Goal: Task Accomplishment & Management: Use online tool/utility

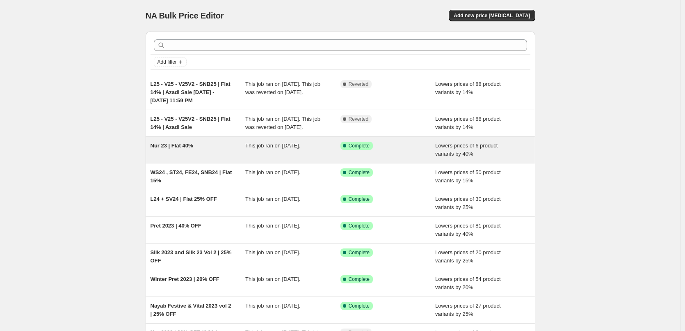
click at [234, 158] on div "Nur 23 | Flat 40%" at bounding box center [198, 150] width 95 height 16
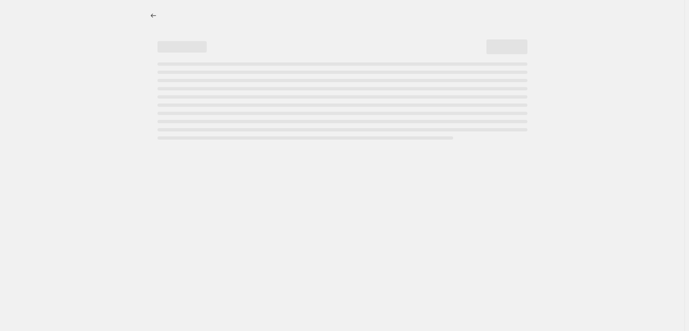
select select "percentage"
select select "collection"
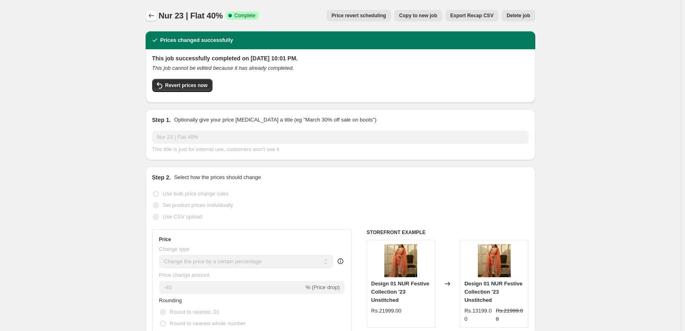
click at [153, 14] on icon "Price change jobs" at bounding box center [151, 15] width 8 height 8
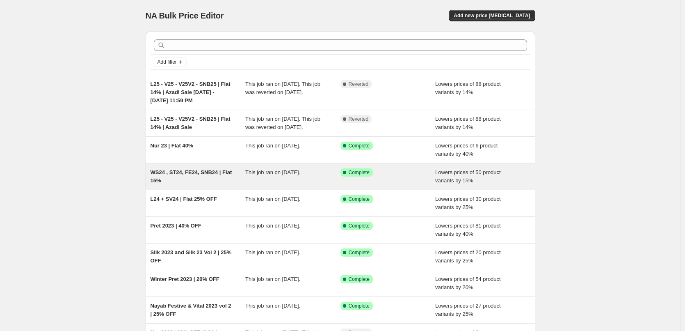
scroll to position [116, 0]
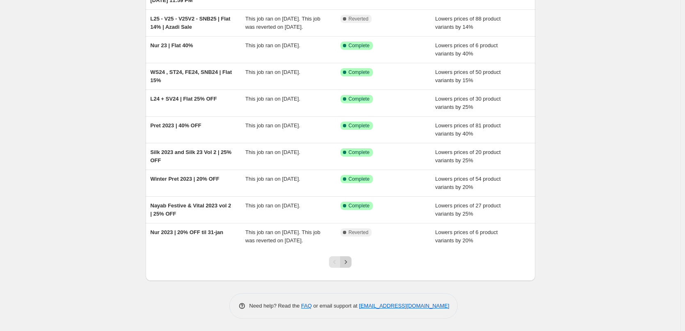
click at [350, 265] on icon "Next" at bounding box center [346, 262] width 8 height 8
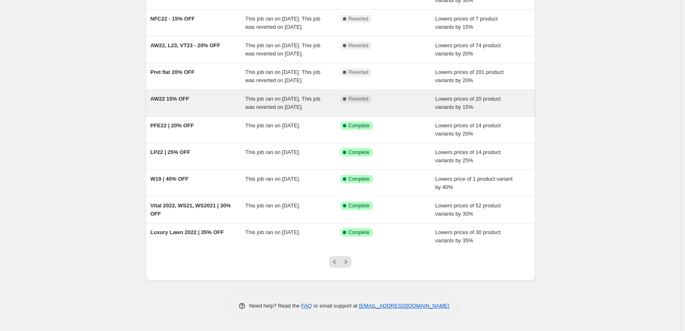
scroll to position [125, 0]
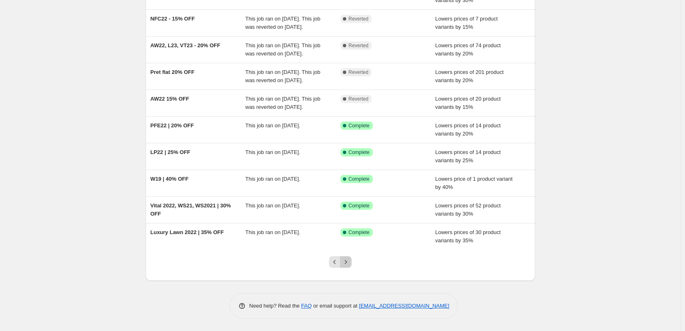
click at [350, 264] on icon "Next" at bounding box center [346, 262] width 8 height 8
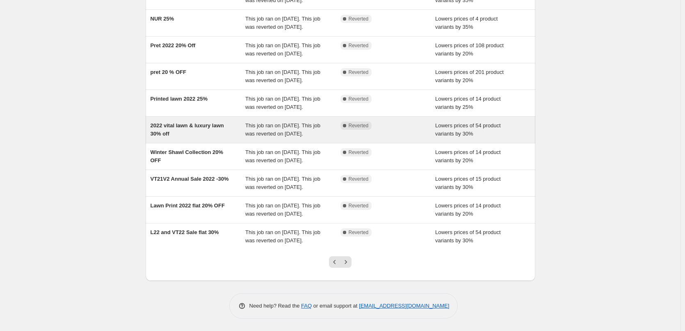
scroll to position [174, 0]
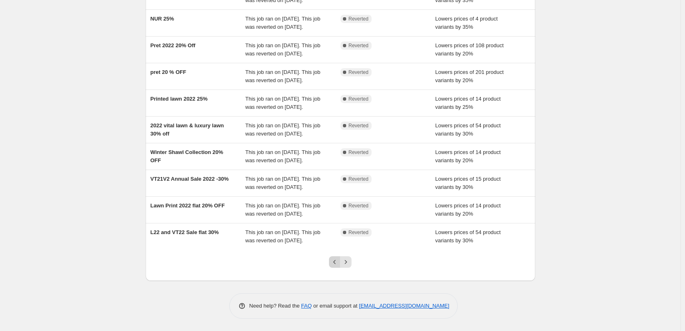
click at [336, 260] on icon "Previous" at bounding box center [335, 262] width 8 height 8
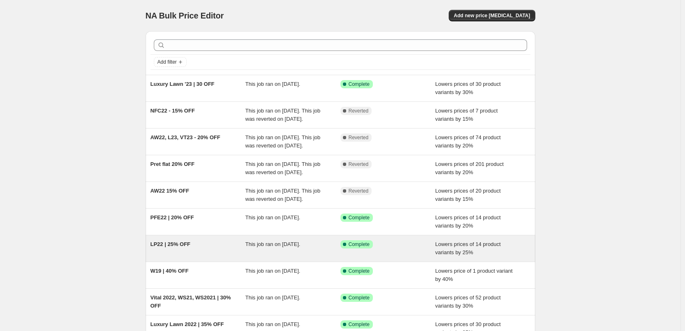
scroll to position [125, 0]
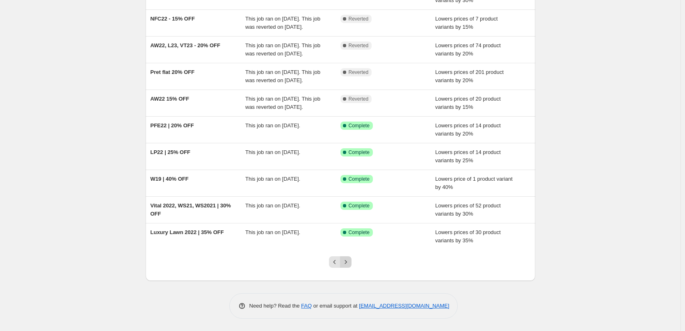
click at [350, 264] on icon "Next" at bounding box center [346, 262] width 8 height 8
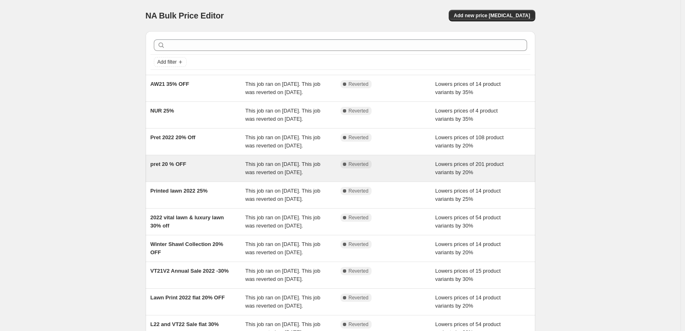
scroll to position [174, 0]
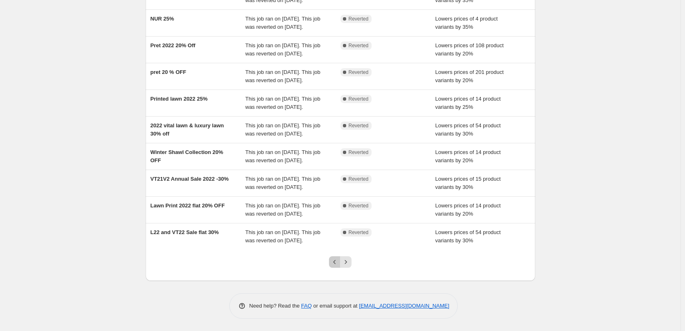
click at [340, 264] on button "Previous" at bounding box center [334, 261] width 11 height 11
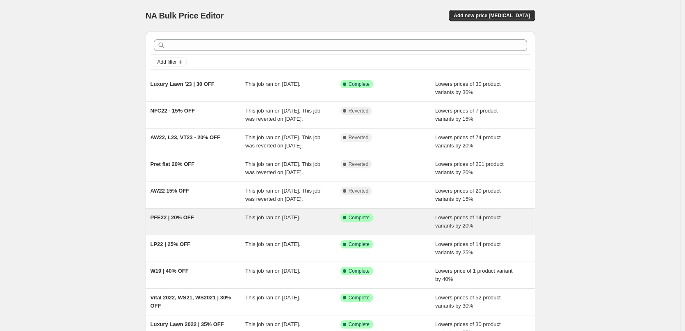
scroll to position [125, 0]
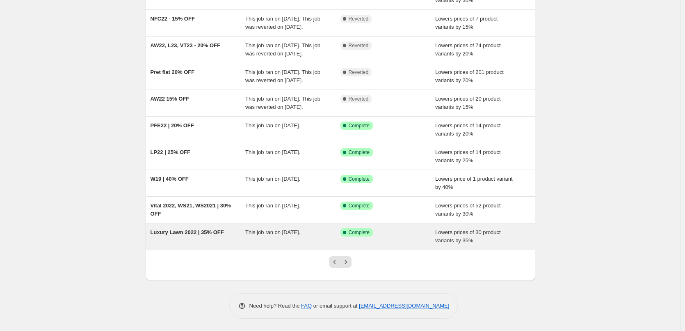
click at [303, 239] on div "This job ran on [DATE]." at bounding box center [292, 236] width 95 height 16
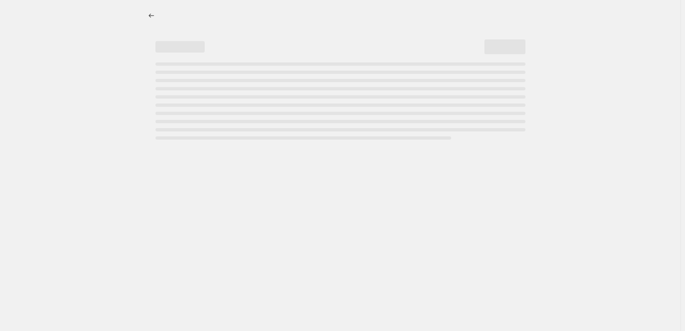
select select "percentage"
select select "product_type"
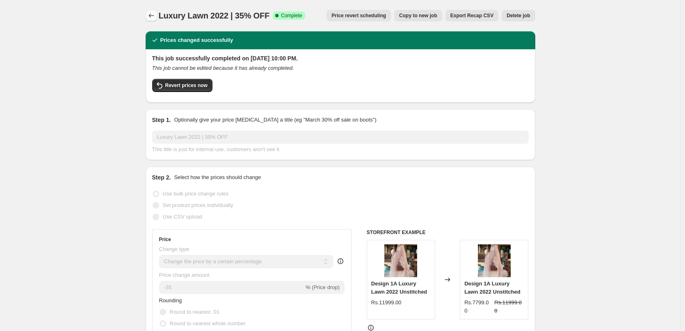
click at [155, 18] on icon "Price change jobs" at bounding box center [151, 15] width 8 height 8
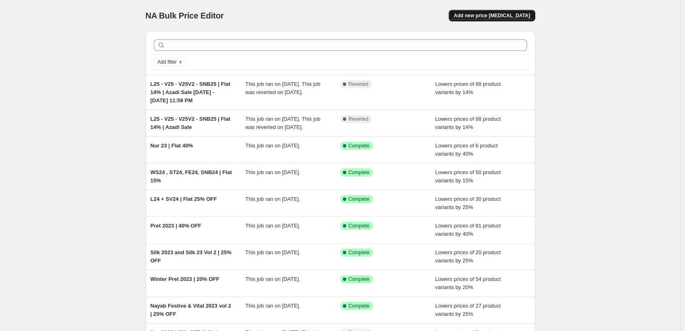
click at [497, 15] on span "Add new price [MEDICAL_DATA]" at bounding box center [492, 15] width 76 height 7
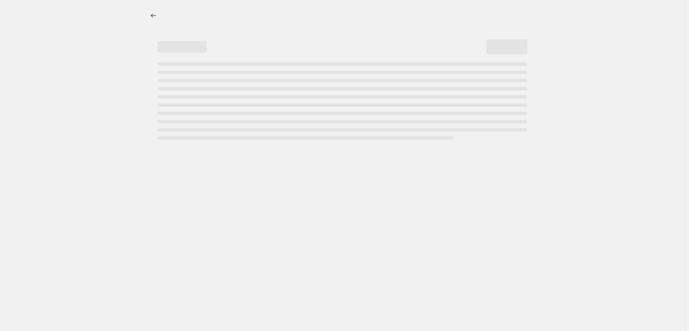
select select "percentage"
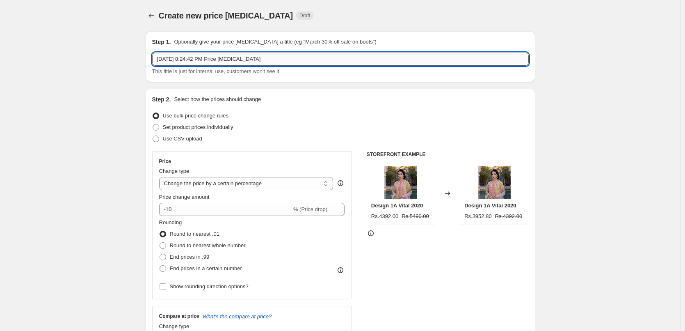
click at [230, 53] on input "[DATE] 8:24:42 PM Price [MEDICAL_DATA]" at bounding box center [340, 59] width 377 height 13
click at [227, 59] on input "VT25 , VT25V2 - SNB" at bounding box center [340, 59] width 377 height 13
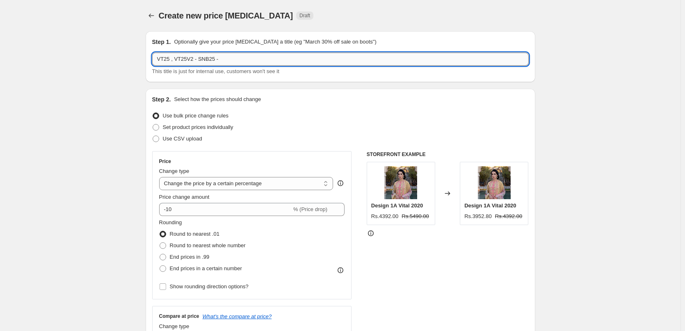
click at [244, 60] on input "VT25 , VT25V2 - SNB25 -" at bounding box center [340, 59] width 377 height 13
type input "VT25 , VT25V2 - SNB25 | Flat 15%"
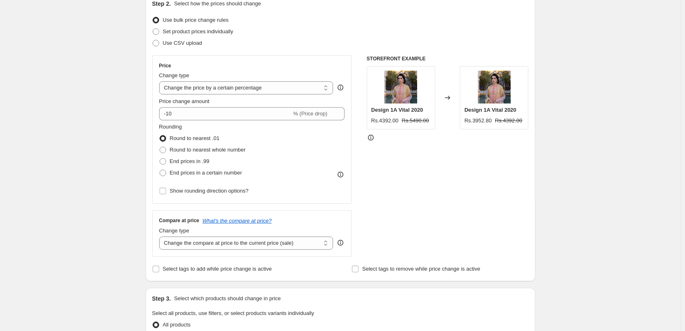
scroll to position [164, 0]
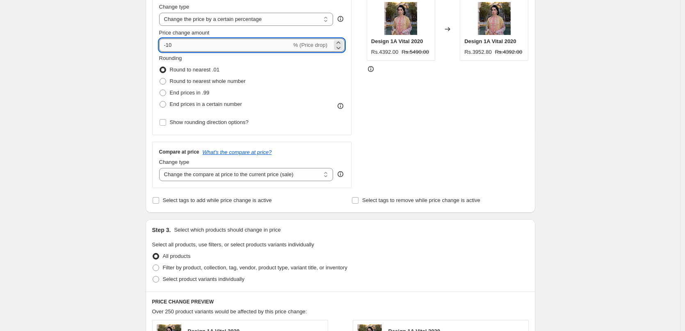
drag, startPoint x: 185, startPoint y: 48, endPoint x: 171, endPoint y: 43, distance: 14.5
click at [171, 43] on input "-10" at bounding box center [225, 45] width 132 height 13
type input "-15"
click at [92, 102] on div "Create new price [MEDICAL_DATA]. This page is ready Create new price [MEDICAL_D…" at bounding box center [340, 246] width 681 height 820
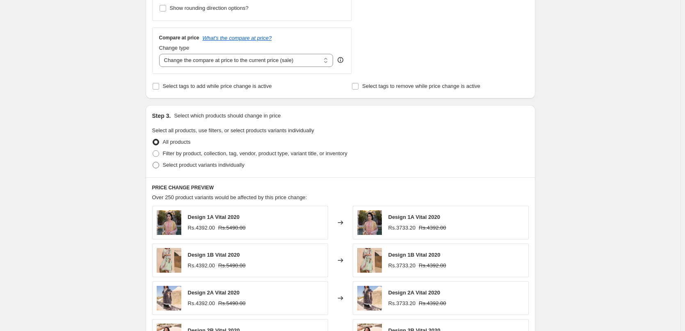
scroll to position [287, 0]
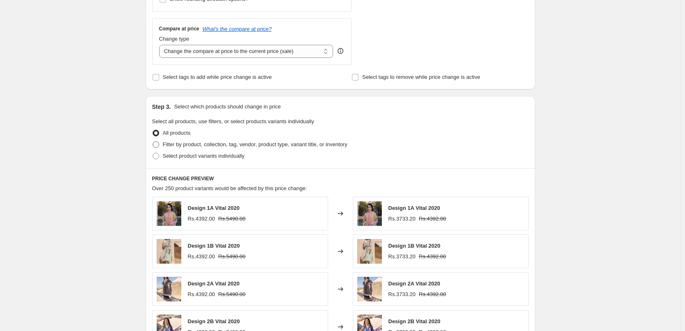
drag, startPoint x: 206, startPoint y: 158, endPoint x: 207, endPoint y: 150, distance: 7.8
click at [207, 150] on ul "All products Filter by product, collection, tag, vendor, product type, variant …" at bounding box center [340, 144] width 377 height 34
click at [207, 146] on span "Filter by product, collection, tag, vendor, product type, variant title, or inv…" at bounding box center [255, 144] width 185 height 6
click at [153, 142] on input "Filter by product, collection, tag, vendor, product type, variant title, or inv…" at bounding box center [153, 141] width 0 height 0
radio input "true"
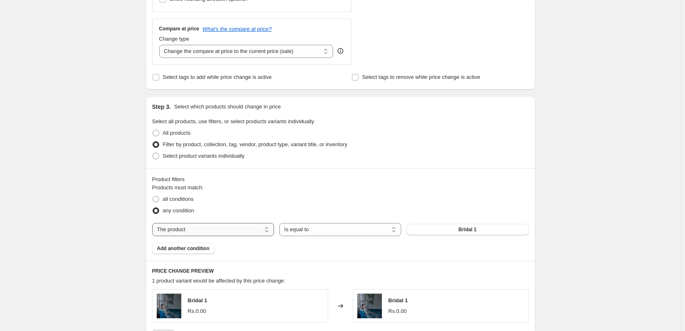
click at [240, 229] on select "The product The product's collection The product's tag The product's vendor The…" at bounding box center [213, 229] width 122 height 13
select select "collection"
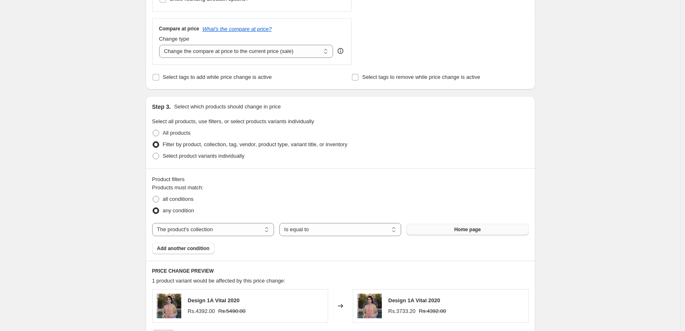
click at [461, 233] on button "Home page" at bounding box center [468, 229] width 122 height 11
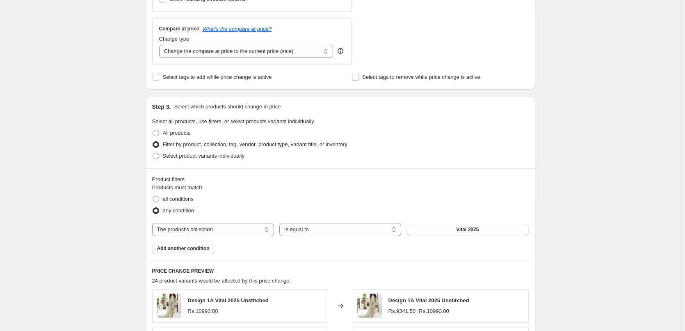
click at [187, 248] on span "Add another condition" at bounding box center [183, 248] width 53 height 7
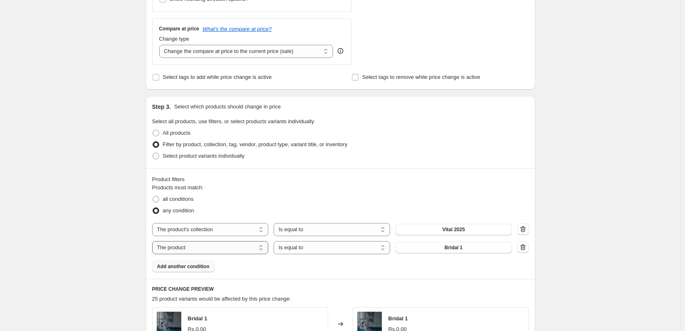
click at [199, 249] on select "The product The product's collection The product's tag The product's vendor The…" at bounding box center [210, 247] width 116 height 13
select select "collection"
click at [446, 248] on span "Home page" at bounding box center [453, 247] width 27 height 7
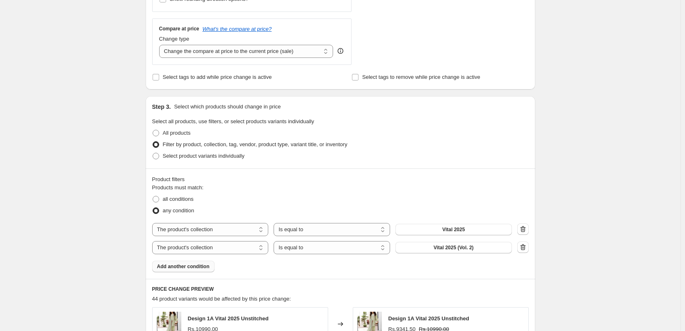
click at [181, 265] on span "Add another condition" at bounding box center [183, 266] width 53 height 7
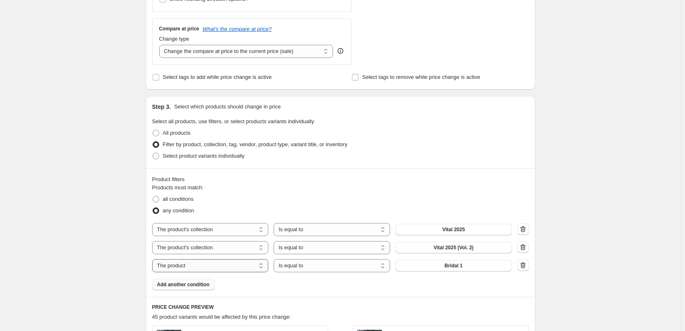
click at [209, 266] on select "The product The product's collection The product's tag The product's vendor The…" at bounding box center [210, 265] width 116 height 13
select select "collection"
click at [439, 265] on button "Home page" at bounding box center [453, 265] width 116 height 11
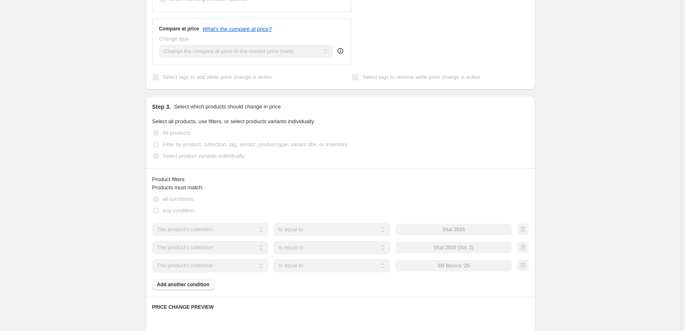
click at [575, 196] on div "Create new price [MEDICAL_DATA]. This page is ready Create new price [MEDICAL_D…" at bounding box center [340, 187] width 681 height 948
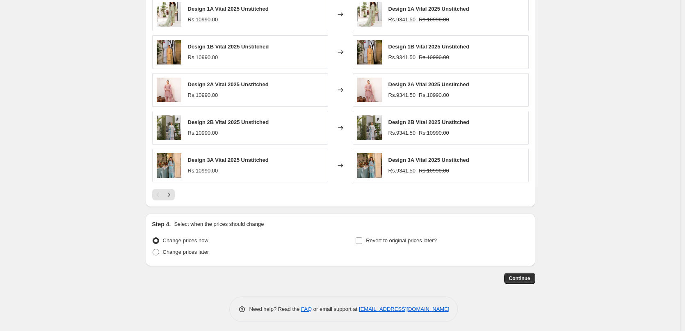
scroll to position [618, 0]
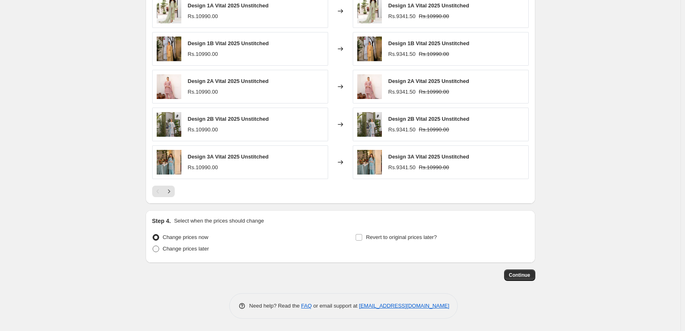
click at [198, 254] on label "Change prices later" at bounding box center [180, 248] width 57 height 11
click at [153, 246] on input "Change prices later" at bounding box center [153, 245] width 0 height 0
radio input "true"
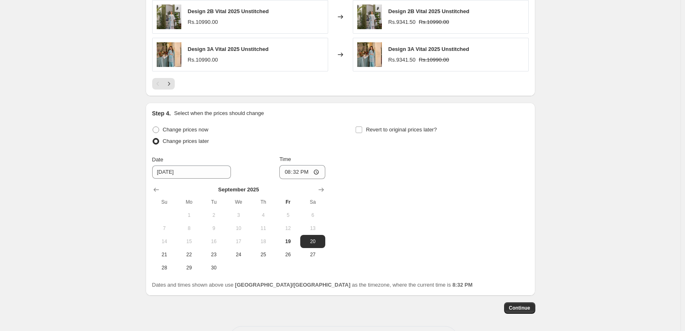
scroll to position [758, 0]
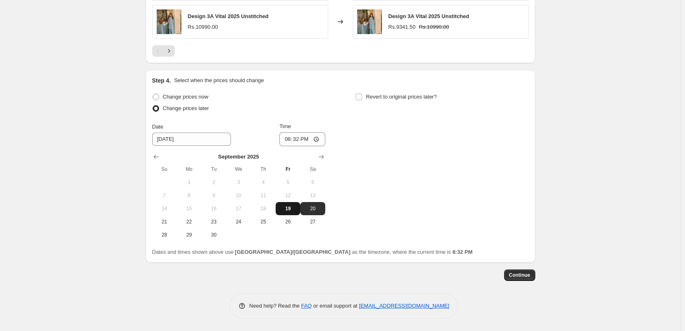
click at [290, 205] on span "19" at bounding box center [288, 208] width 18 height 7
type input "[DATE]"
click at [292, 142] on input "20:32" at bounding box center [302, 139] width 46 height 14
type input "21:57"
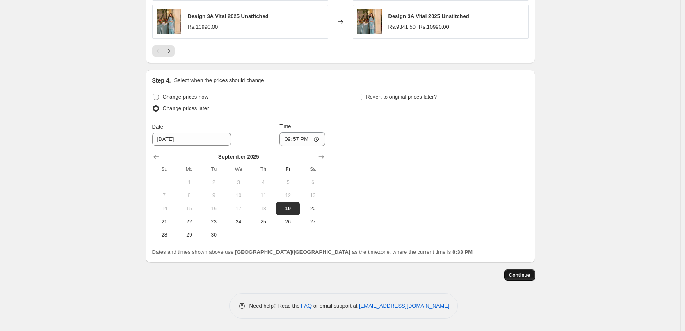
click at [520, 279] on button "Continue" at bounding box center [519, 274] width 31 height 11
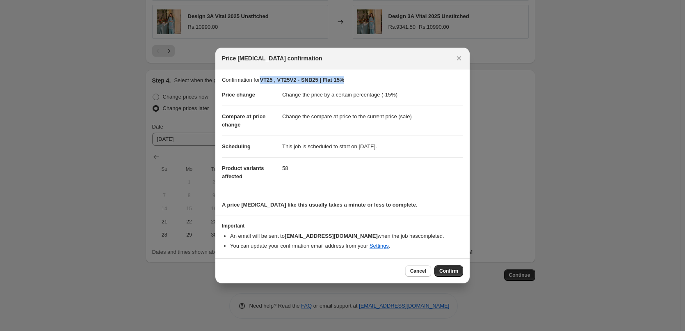
drag, startPoint x: 263, startPoint y: 79, endPoint x: 353, endPoint y: 78, distance: 90.2
click at [353, 78] on p "Confirmation for VT25 , VT25V2 - SNB25 | Flat 15%" at bounding box center [342, 80] width 241 height 8
copy b "VT25 , VT25V2 - SNB25 | Flat 15%"
click at [450, 270] on span "Confirm" at bounding box center [448, 270] width 19 height 7
type input "VT25 , VT25V2 - SNB25 | Flat 15%"
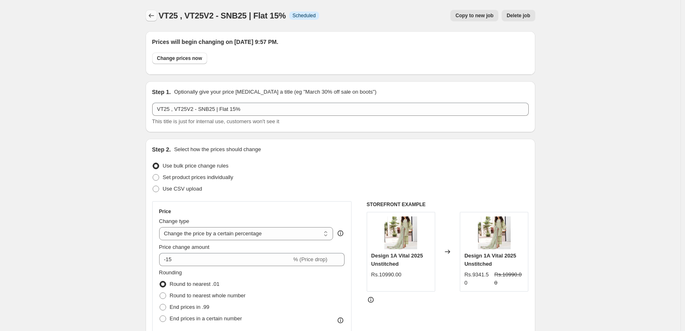
click at [155, 12] on icon "Price change jobs" at bounding box center [151, 15] width 8 height 8
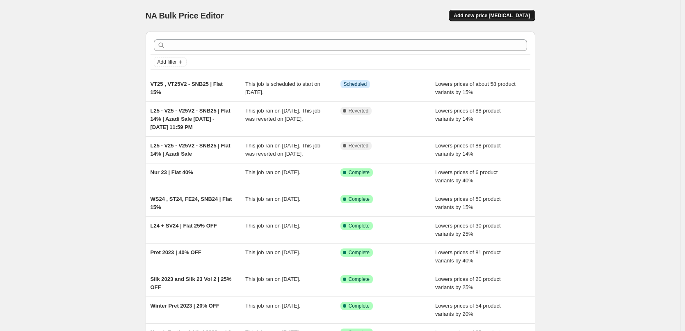
click at [521, 14] on span "Add new price [MEDICAL_DATA]" at bounding box center [492, 15] width 76 height 7
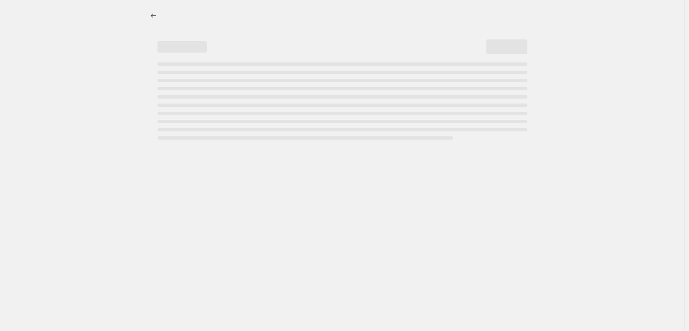
select select "percentage"
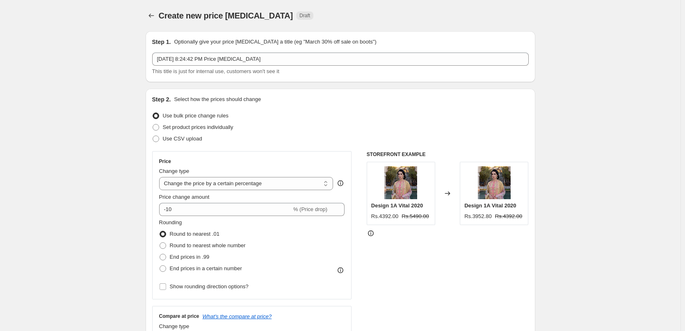
click at [275, 52] on div "Step 1. Optionally give your price [MEDICAL_DATA] a title (eg "March 30% off sa…" at bounding box center [340, 57] width 377 height 38
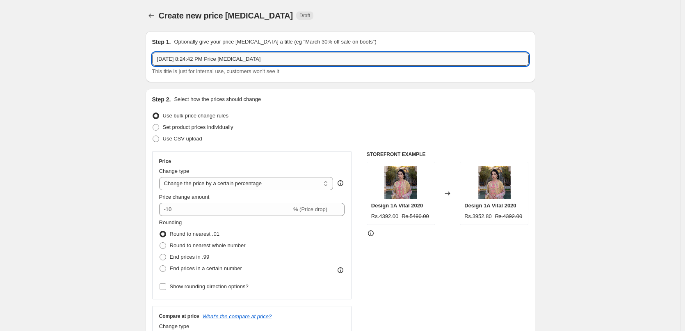
click at [276, 57] on input "[DATE] 8:24:42 PM Price [MEDICAL_DATA]" at bounding box center [340, 59] width 377 height 13
click at [276, 57] on input "L25 - FE24 | Flat 20%" at bounding box center [340, 59] width 377 height 13
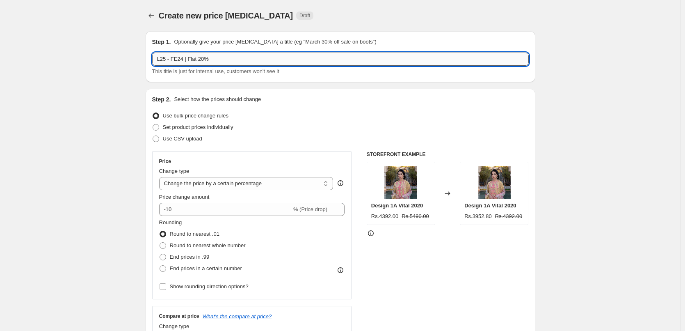
click at [276, 57] on input "L25 - FE24 | Flat 20%" at bounding box center [340, 59] width 377 height 13
type input "L25 - FE24 | Flat 20%"
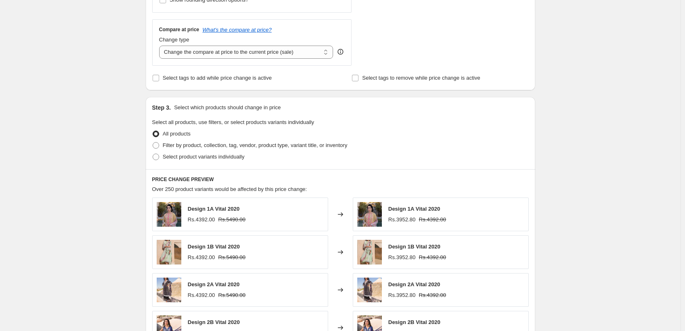
scroll to position [287, 0]
click at [191, 146] on span "Filter by product, collection, tag, vendor, product type, variant title, or inv…" at bounding box center [255, 144] width 185 height 6
click at [153, 142] on input "Filter by product, collection, tag, vendor, product type, variant title, or inv…" at bounding box center [153, 141] width 0 height 0
radio input "true"
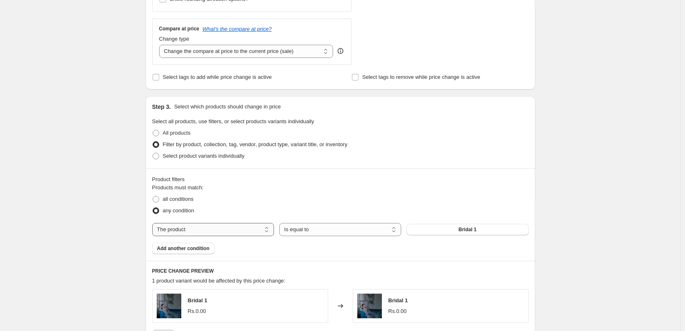
click at [260, 227] on select "The product The product's collection The product's tag The product's vendor The…" at bounding box center [213, 229] width 122 height 13
select select "collection"
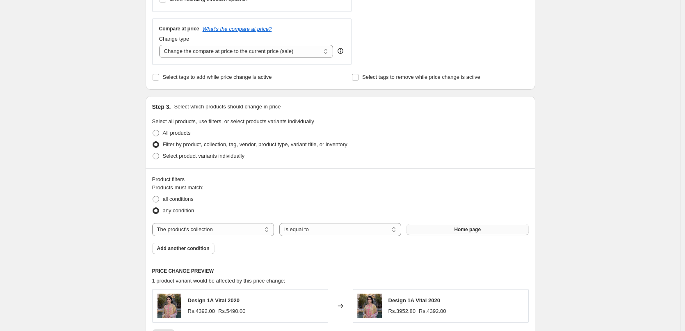
click at [437, 229] on button "Home page" at bounding box center [468, 229] width 122 height 11
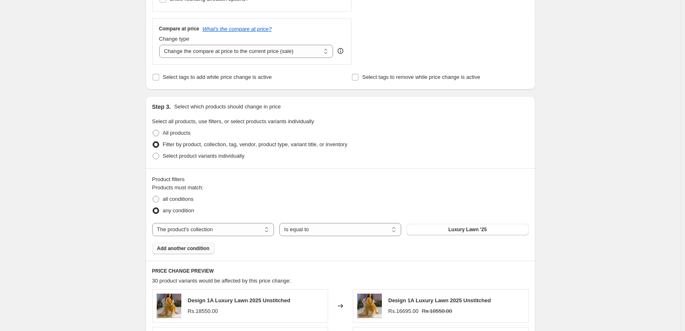
click at [208, 249] on span "Add another condition" at bounding box center [183, 248] width 53 height 7
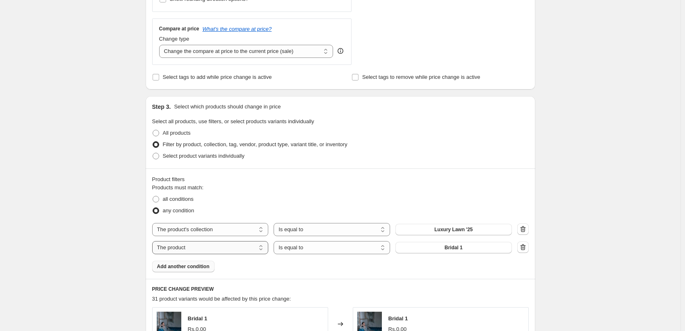
click at [210, 244] on select "The product The product's collection The product's tag The product's vendor The…" at bounding box center [210, 247] width 116 height 13
select select "collection"
click at [467, 247] on span "Home page" at bounding box center [453, 247] width 27 height 7
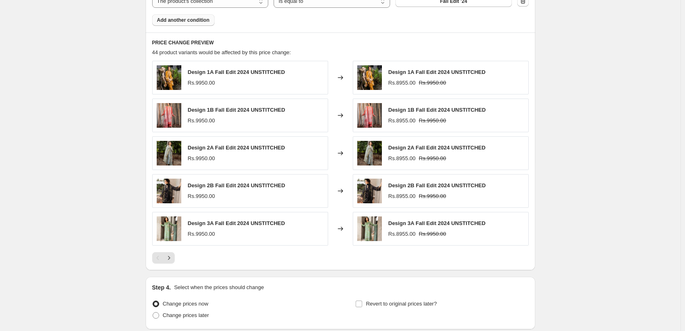
scroll to position [600, 0]
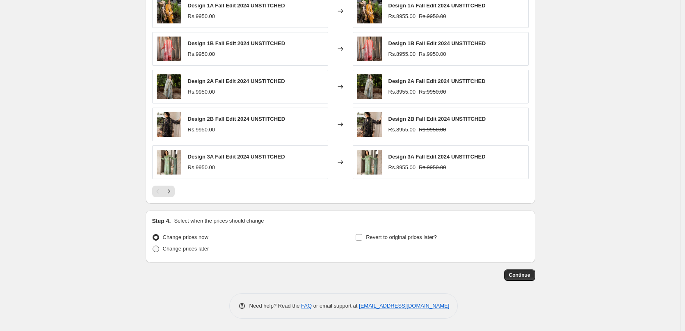
click at [197, 250] on span "Change prices later" at bounding box center [186, 248] width 46 height 6
click at [153, 246] on input "Change prices later" at bounding box center [153, 245] width 0 height 0
radio input "true"
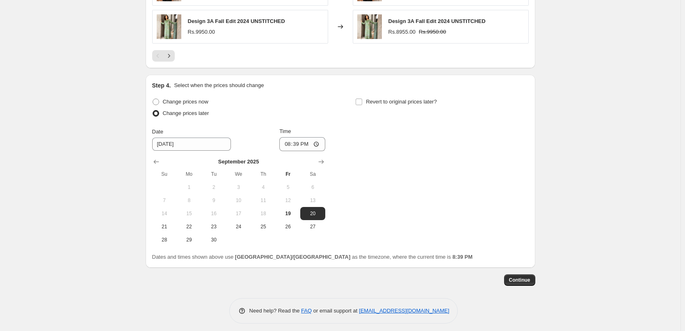
scroll to position [740, 0]
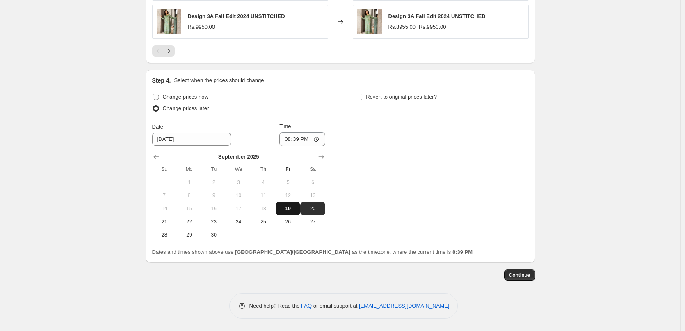
click at [288, 209] on span "19" at bounding box center [288, 208] width 18 height 7
type input "[DATE]"
click at [288, 140] on input "20:39" at bounding box center [302, 139] width 46 height 14
type input "21:58"
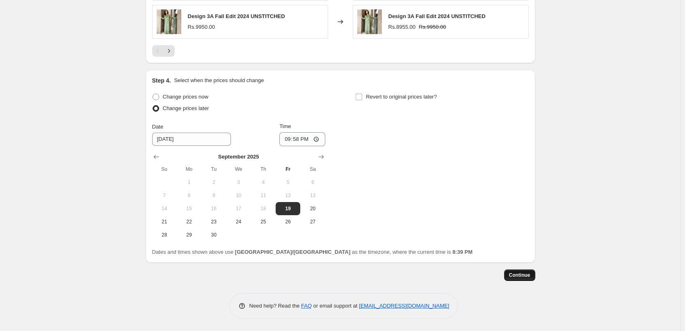
click at [522, 273] on span "Continue" at bounding box center [519, 275] width 21 height 7
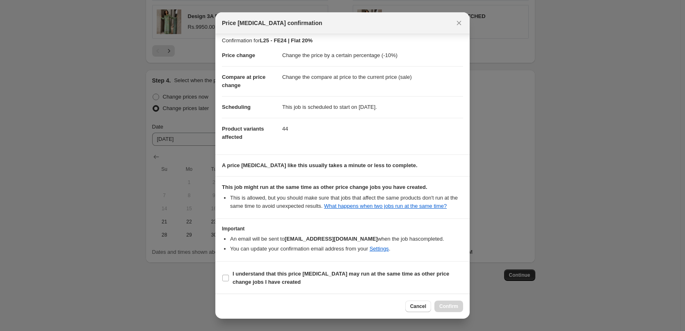
scroll to position [5, 0]
click at [272, 273] on b "I understand that this price [MEDICAL_DATA] may run at the same time as other p…" at bounding box center [341, 277] width 217 height 14
click at [229, 274] on input "I understand that this price [MEDICAL_DATA] may run at the same time as other p…" at bounding box center [225, 277] width 7 height 7
checkbox input "true"
click at [452, 305] on span "Confirm" at bounding box center [448, 306] width 19 height 7
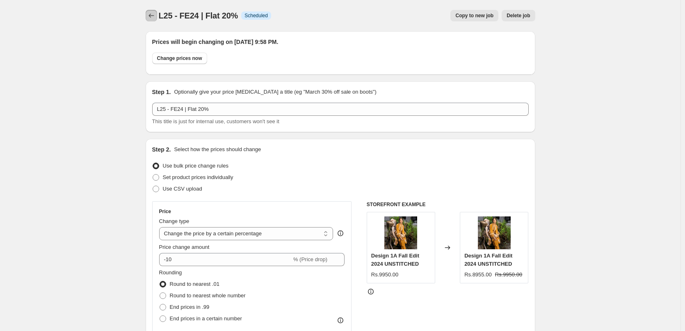
click at [155, 14] on icon "Price change jobs" at bounding box center [151, 15] width 8 height 8
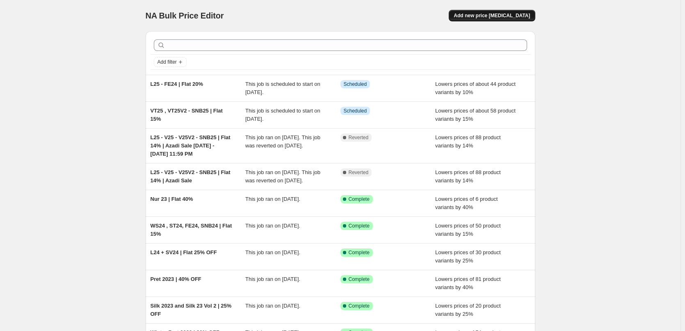
click at [512, 15] on span "Add new price [MEDICAL_DATA]" at bounding box center [492, 15] width 76 height 7
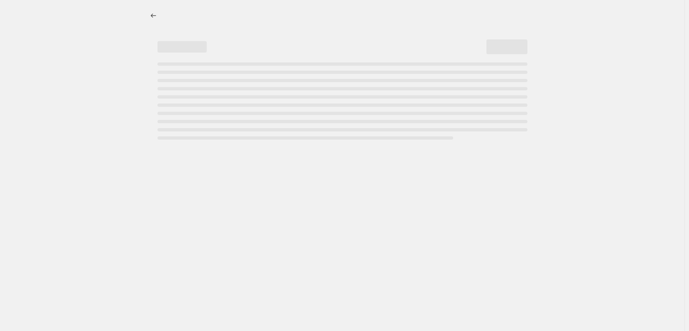
select select "percentage"
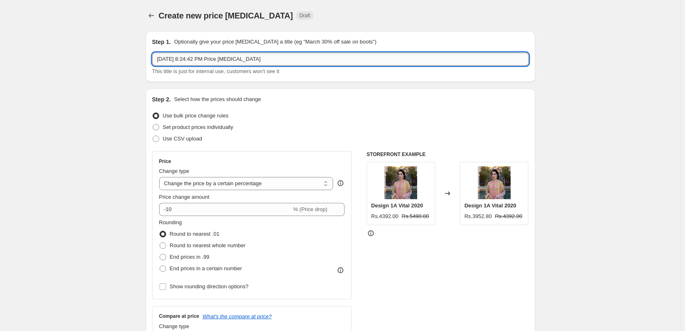
click at [281, 62] on input "[DATE] 8:24:42 PM Price [MEDICAL_DATA]" at bounding box center [340, 59] width 377 height 13
click at [254, 64] on input "ST24 | Flat 35" at bounding box center [340, 59] width 377 height 13
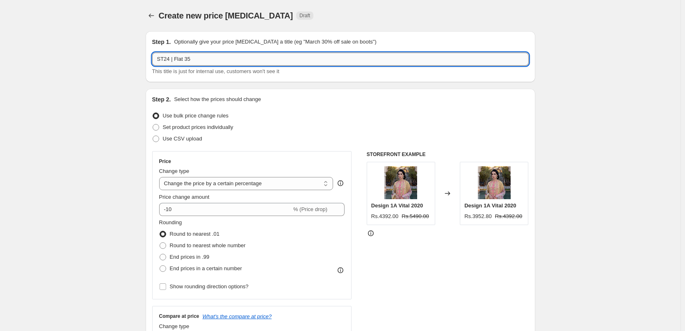
click at [254, 64] on input "ST24 | Flat 35" at bounding box center [340, 59] width 377 height 13
type input "ST24 | Flat 35"
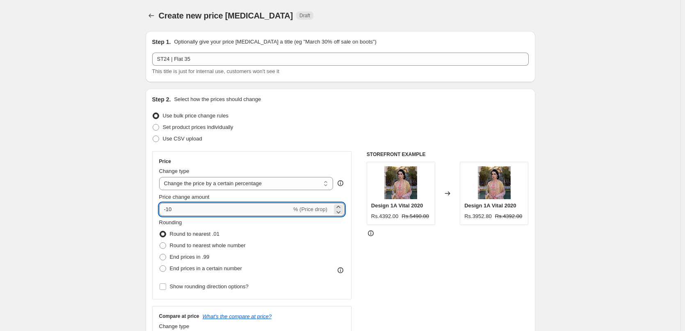
click at [178, 207] on input "-10" at bounding box center [225, 209] width 132 height 13
type input "-35"
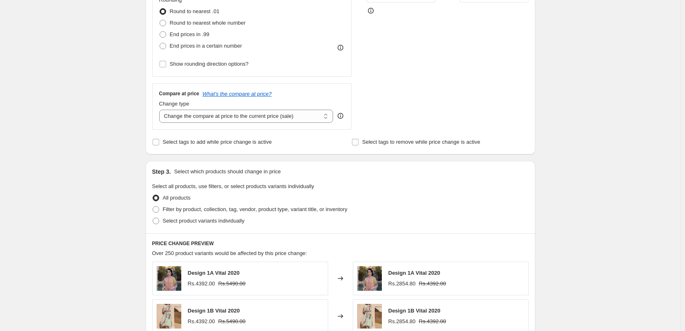
scroll to position [246, 0]
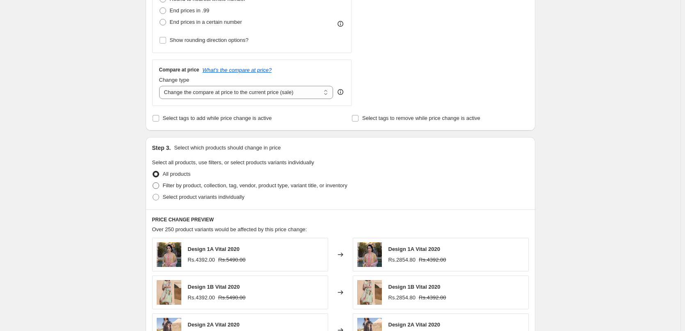
click at [190, 184] on span "Filter by product, collection, tag, vendor, product type, variant title, or inv…" at bounding box center [255, 185] width 185 height 6
click at [153, 183] on input "Filter by product, collection, tag, vendor, product type, variant title, or inv…" at bounding box center [153, 182] width 0 height 0
radio input "true"
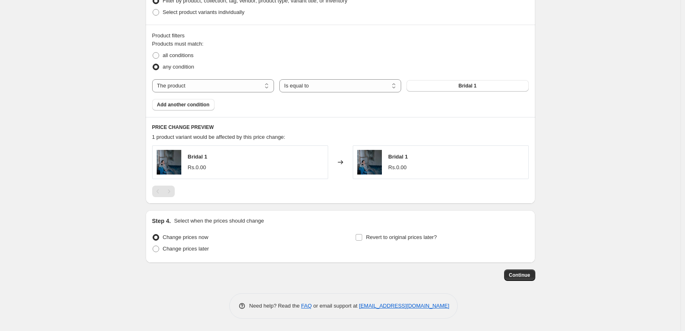
scroll to position [431, 0]
click at [245, 84] on select "The product The product's collection The product's tag The product's vendor The…" at bounding box center [213, 85] width 122 height 13
select select "collection"
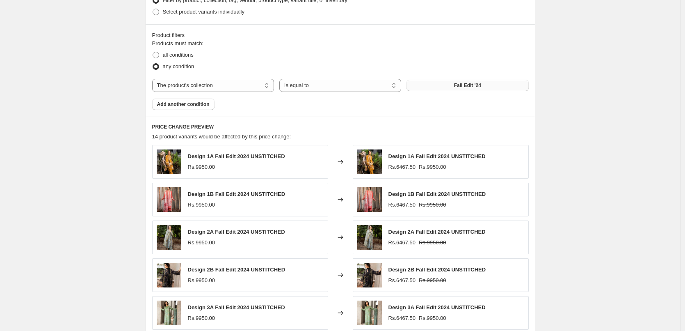
click at [457, 84] on span "Fall Edit '24" at bounding box center [467, 85] width 27 height 7
click at [435, 84] on button "Fall Edit '24" at bounding box center [468, 85] width 122 height 11
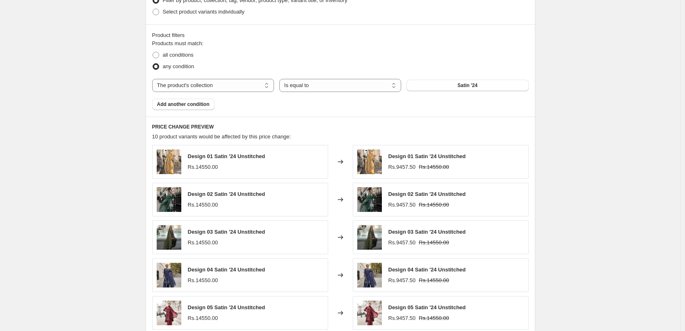
click at [106, 149] on div "Create new price [MEDICAL_DATA]. This page is ready Create new price [MEDICAL_D…" at bounding box center [340, 25] width 681 height 912
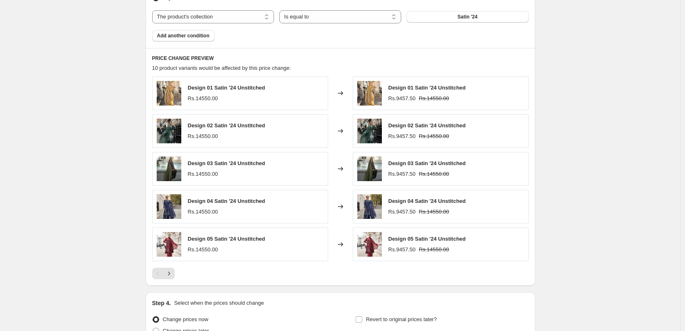
scroll to position [582, 0]
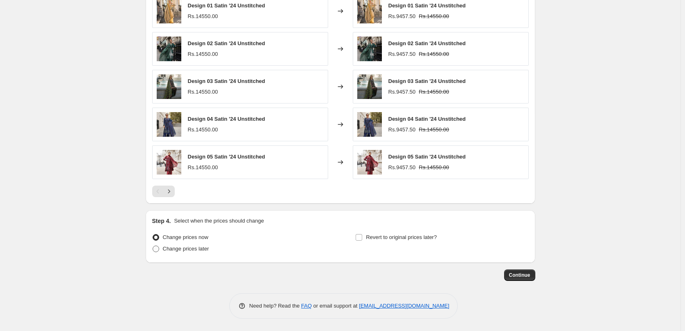
click at [185, 244] on span "Change prices later" at bounding box center [186, 248] width 46 height 8
click at [153, 245] on input "Change prices later" at bounding box center [153, 245] width 0 height 0
radio input "true"
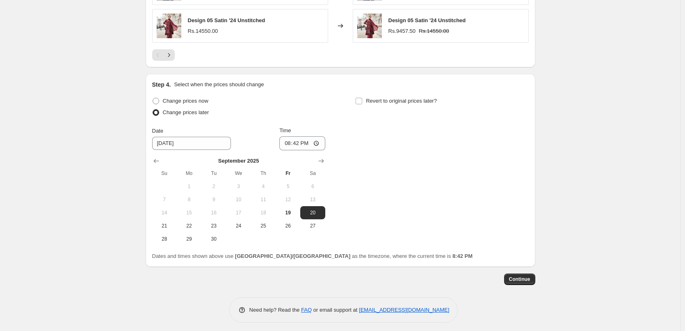
scroll to position [722, 0]
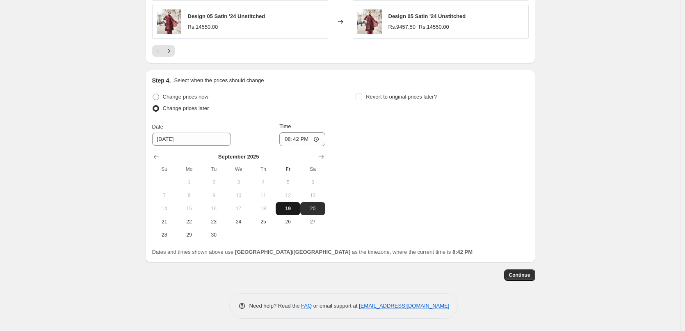
click at [294, 208] on span "19" at bounding box center [288, 208] width 18 height 7
type input "[DATE]"
click at [287, 133] on input "20:42" at bounding box center [302, 139] width 46 height 14
type input "21:59"
click at [423, 161] on div "Change prices now Change prices later Date [DATE] Time 21:59 [DATE] Su Mo Tu We…" at bounding box center [340, 166] width 377 height 150
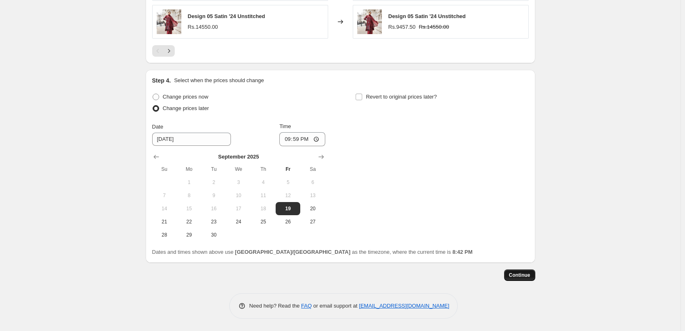
click at [530, 274] on span "Continue" at bounding box center [519, 275] width 21 height 7
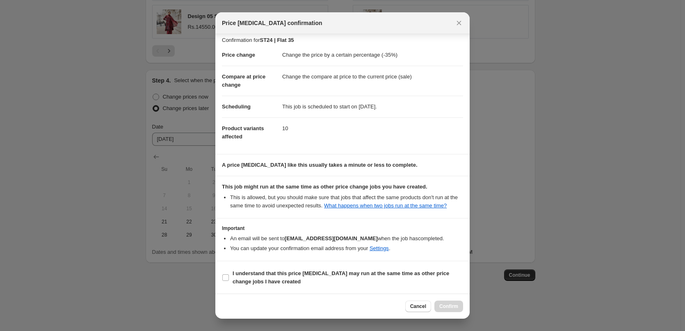
scroll to position [5, 0]
click at [281, 272] on b "I understand that this price [MEDICAL_DATA] may run at the same time as other p…" at bounding box center [341, 277] width 217 height 14
click at [229, 274] on input "I understand that this price [MEDICAL_DATA] may run at the same time as other p…" at bounding box center [225, 277] width 7 height 7
checkbox input "true"
click at [447, 307] on span "Confirm" at bounding box center [448, 306] width 19 height 7
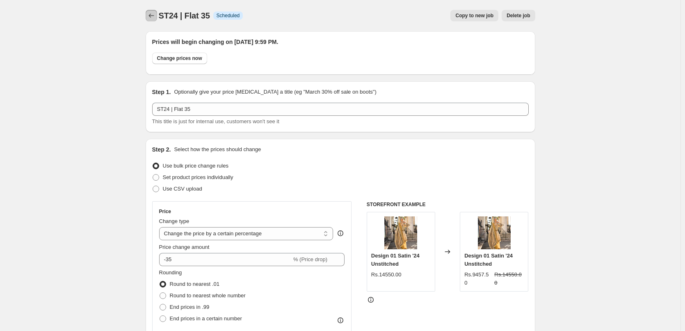
click at [154, 19] on icon "Price change jobs" at bounding box center [151, 15] width 8 height 8
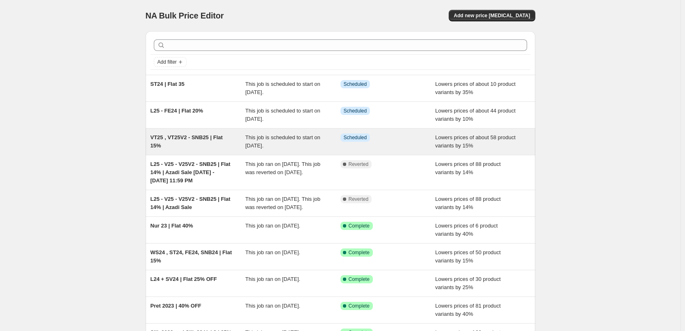
click at [220, 139] on span "VT25 , VT25V2 - SNB25 | Flat 15%" at bounding box center [187, 141] width 72 height 14
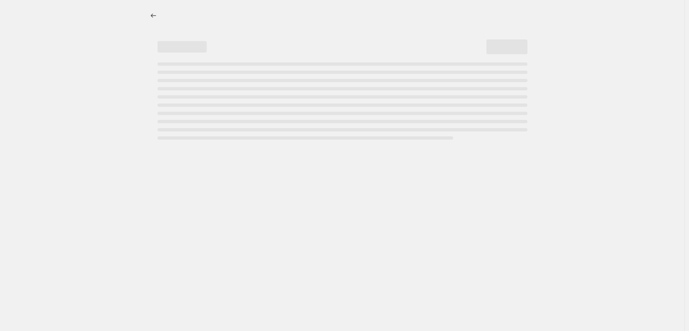
select select "percentage"
select select "collection"
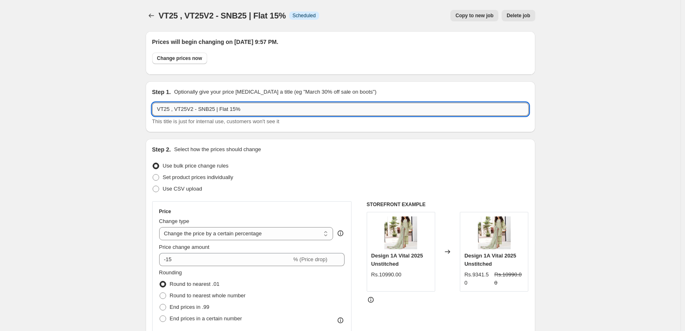
click at [213, 110] on input "VT25 , VT25V2 - SNB25 | Flat 15%" at bounding box center [340, 109] width 377 height 13
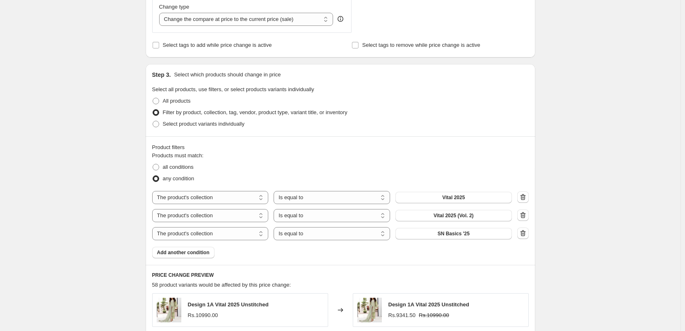
scroll to position [451, 0]
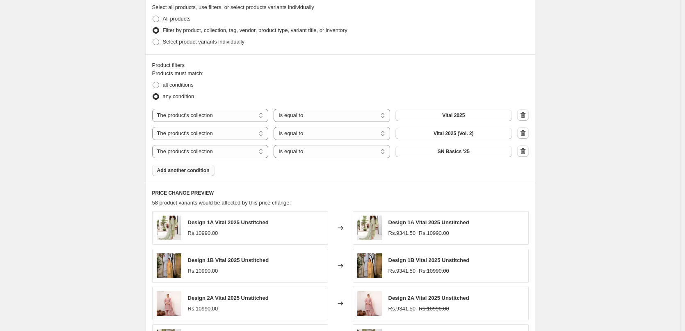
type input "VT25 , VT25V2 - SNB25 - Winter Pret 24 | Flat 15%"
click at [178, 173] on span "Add another condition" at bounding box center [183, 170] width 53 height 7
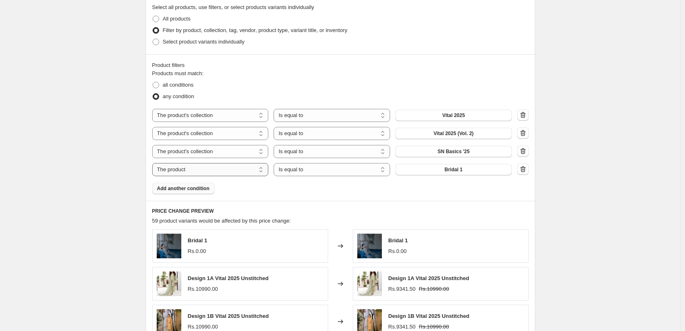
click at [226, 171] on select "The product The product's collection The product's tag The product's vendor The…" at bounding box center [210, 169] width 116 height 13
select select "collection"
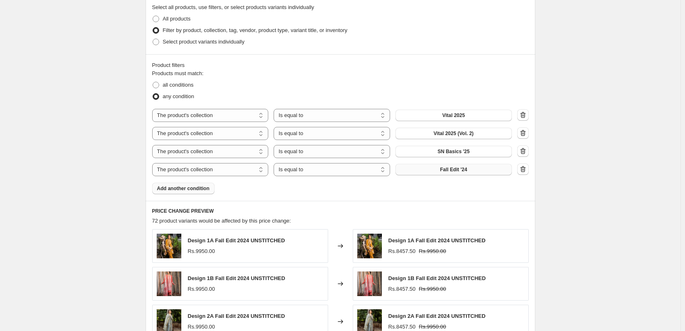
click at [443, 169] on span "Fall Edit '24" at bounding box center [453, 169] width 27 height 7
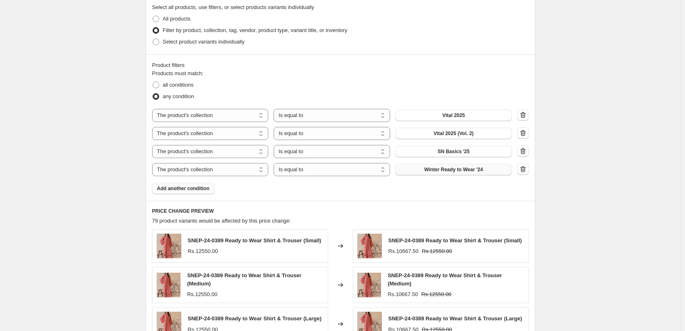
click at [96, 156] on div "VT25 , VT25V2 - SNB25 | Flat 15%. This page is ready VT25 , VT25V2 - SNB25 | Fl…" at bounding box center [340, 130] width 681 height 1162
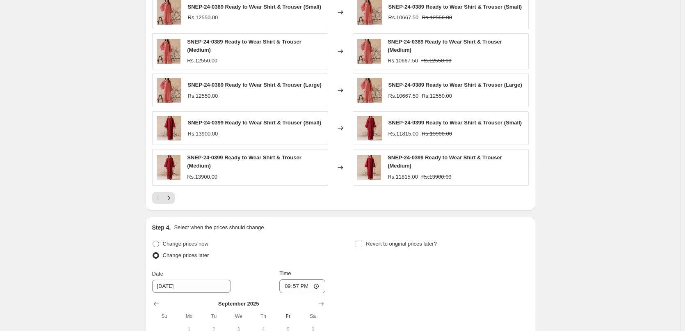
scroll to position [832, 0]
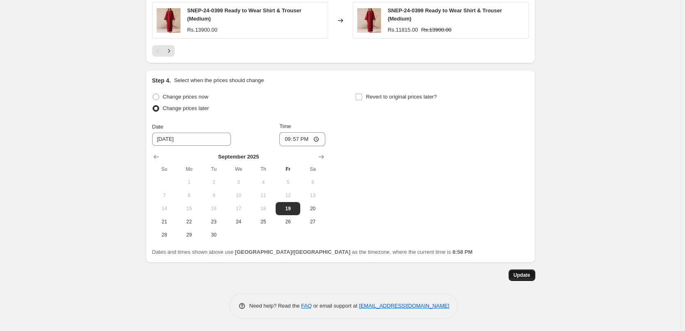
click at [527, 279] on button "Update" at bounding box center [522, 274] width 27 height 11
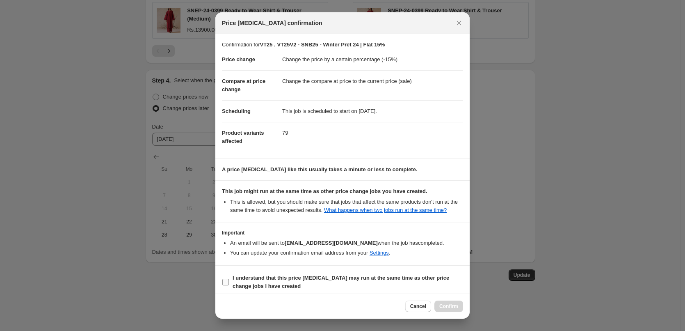
click at [249, 276] on b "I understand that this price [MEDICAL_DATA] may run at the same time as other p…" at bounding box center [341, 281] width 217 height 14
click at [229, 279] on input "I understand that this price [MEDICAL_DATA] may run at the same time as other p…" at bounding box center [225, 282] width 7 height 7
checkbox input "true"
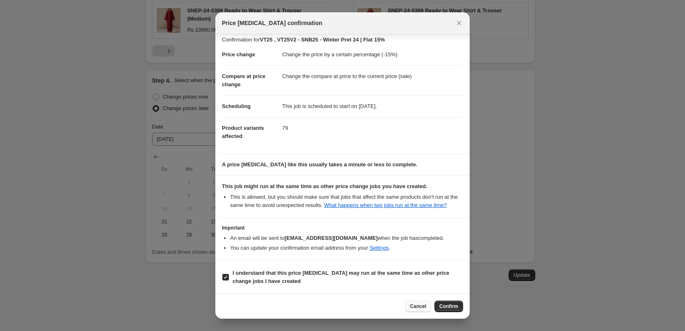
click at [411, 306] on button "Cancel" at bounding box center [418, 305] width 26 height 11
type input "VT25 , VT25V2 - SNB25 | Flat 15%"
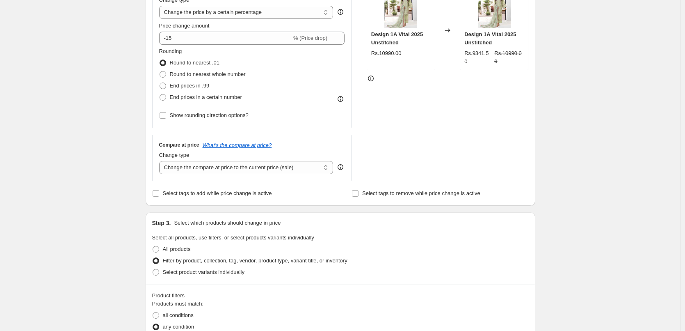
scroll to position [0, 0]
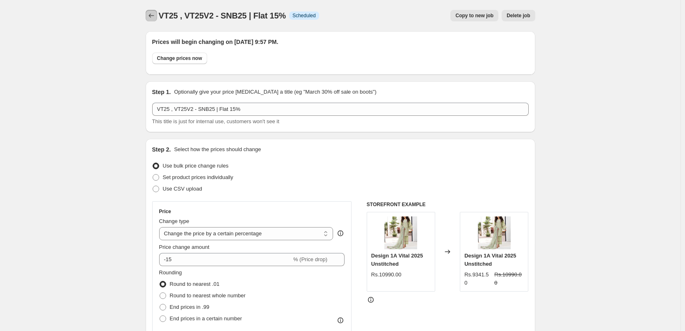
click at [151, 17] on icon "Price change jobs" at bounding box center [151, 15] width 8 height 8
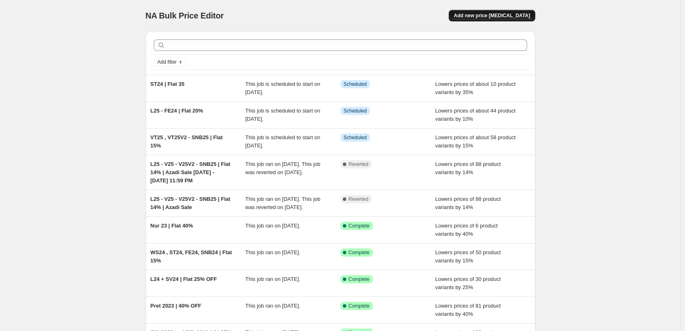
click at [484, 11] on button "Add new price [MEDICAL_DATA]" at bounding box center [492, 15] width 86 height 11
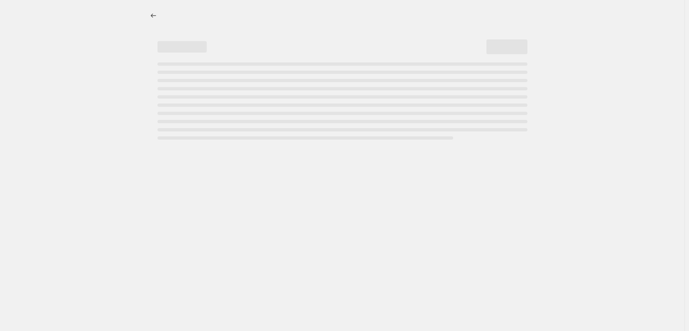
select select "percentage"
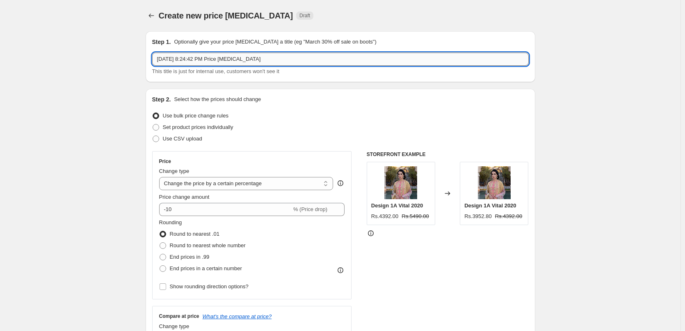
click at [268, 61] on input "[DATE] 8:24:42 PM Price [MEDICAL_DATA]" at bounding box center [340, 59] width 377 height 13
type input "Winter Pret 24 | Flat 15"
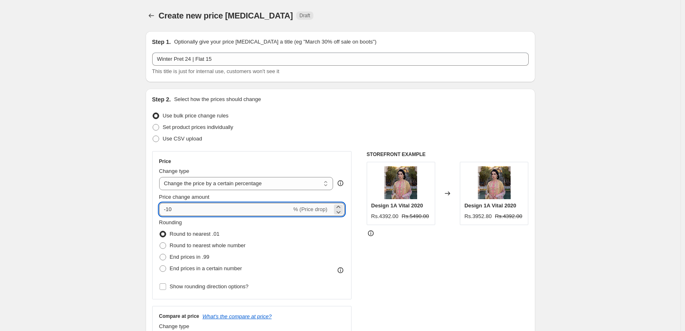
click at [190, 206] on input "-10" at bounding box center [225, 209] width 132 height 13
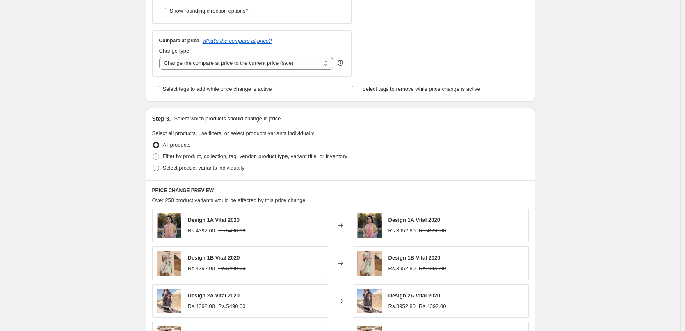
scroll to position [287, 0]
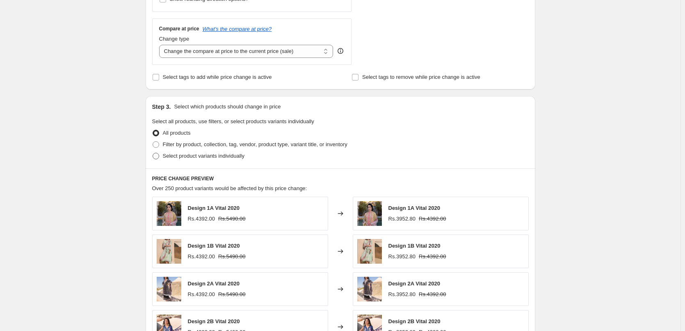
type input "-15"
click at [176, 153] on span "Select product variants individually" at bounding box center [204, 156] width 82 height 6
click at [153, 153] on input "Select product variants individually" at bounding box center [153, 153] width 0 height 0
radio input "true"
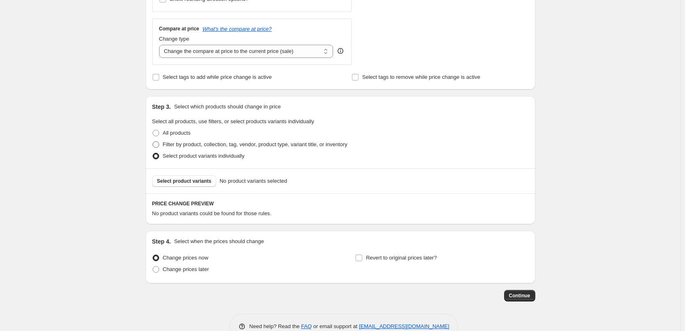
click at [187, 144] on span "Filter by product, collection, tag, vendor, product type, variant title, or inv…" at bounding box center [255, 144] width 185 height 6
click at [153, 142] on input "Filter by product, collection, tag, vendor, product type, variant title, or inv…" at bounding box center [153, 141] width 0 height 0
radio input "true"
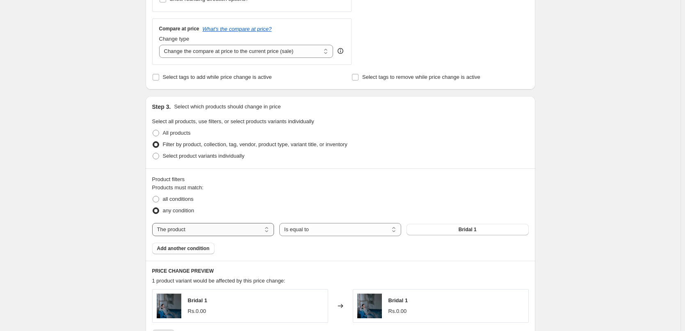
click at [215, 224] on select "The product The product's collection The product's tag The product's vendor The…" at bounding box center [213, 229] width 122 height 13
select select "collection"
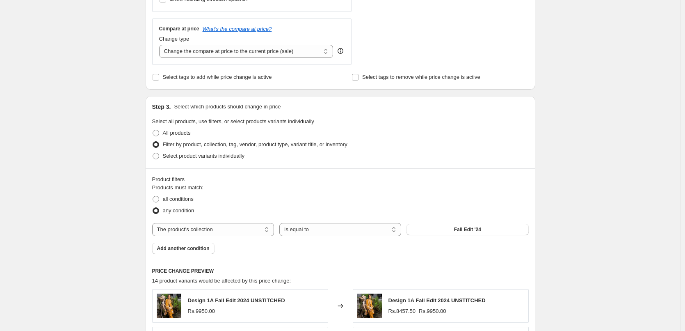
click at [468, 229] on span "Fall Edit '24" at bounding box center [467, 229] width 27 height 7
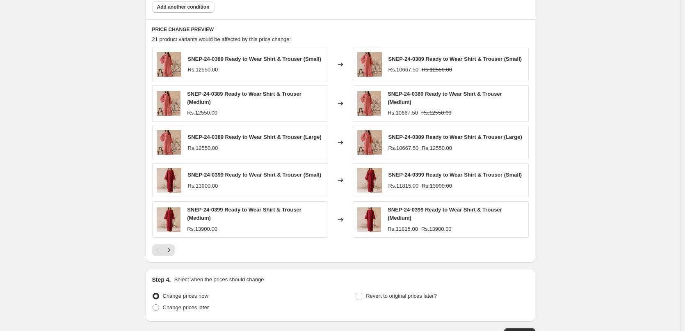
scroll to position [574, 0]
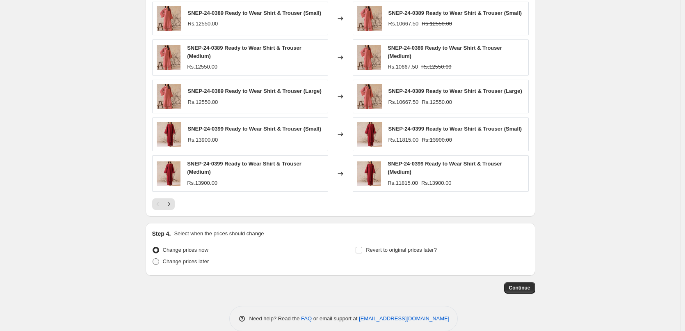
click at [199, 263] on span "Change prices later" at bounding box center [186, 261] width 46 height 6
click at [153, 258] on input "Change prices later" at bounding box center [153, 258] width 0 height 0
radio input "true"
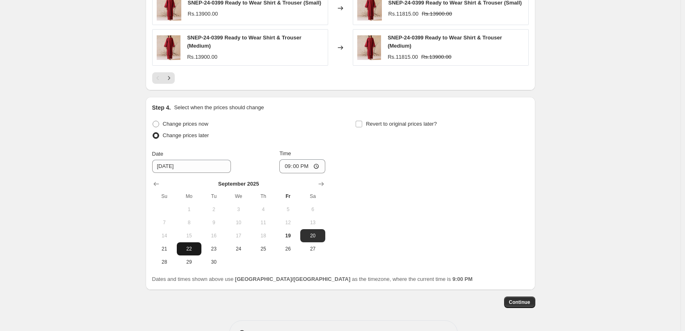
scroll to position [728, 0]
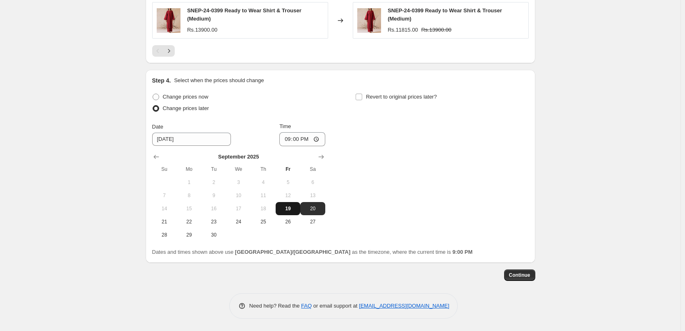
click at [287, 210] on span "19" at bounding box center [288, 208] width 18 height 7
type input "[DATE]"
click at [296, 138] on input "21:00" at bounding box center [302, 139] width 46 height 14
type input "21:59"
click at [520, 275] on span "Continue" at bounding box center [519, 275] width 21 height 7
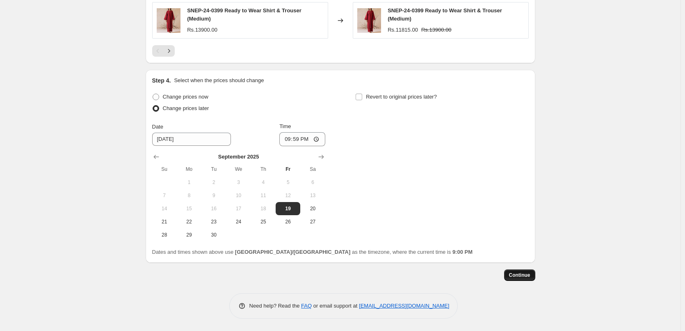
scroll to position [0, 0]
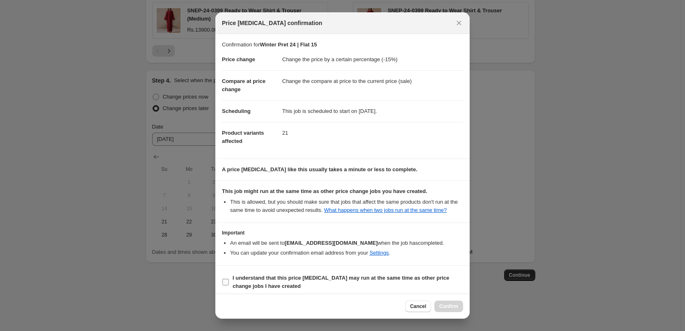
click at [238, 286] on b "I understand that this price [MEDICAL_DATA] may run at the same time as other p…" at bounding box center [341, 281] width 217 height 14
click at [229, 285] on input "I understand that this price [MEDICAL_DATA] may run at the same time as other p…" at bounding box center [225, 282] width 7 height 7
checkbox input "true"
click at [452, 304] on span "Confirm" at bounding box center [448, 306] width 19 height 7
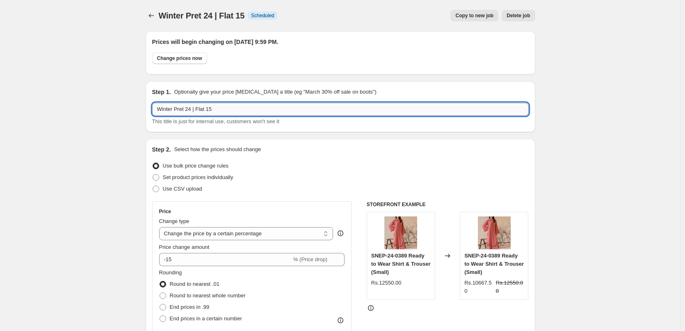
click at [263, 111] on input "Winter Pret 24 | Flat 15" at bounding box center [340, 109] width 377 height 13
click at [157, 18] on button "Price change jobs" at bounding box center [151, 15] width 11 height 11
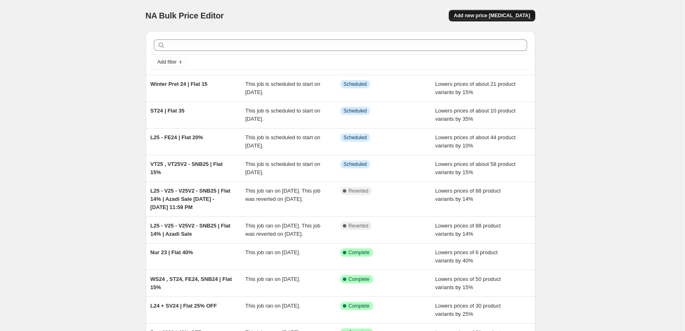
click at [484, 20] on button "Add new price [MEDICAL_DATA]" at bounding box center [492, 15] width 86 height 11
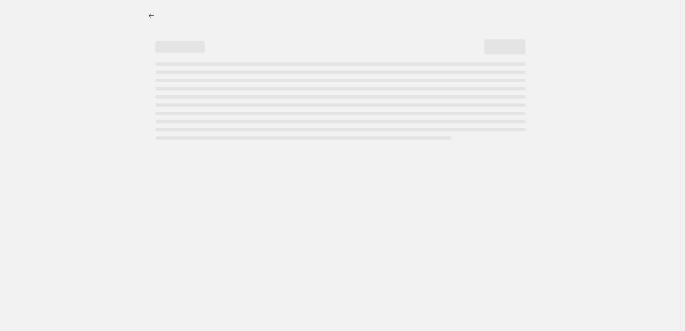
select select "percentage"
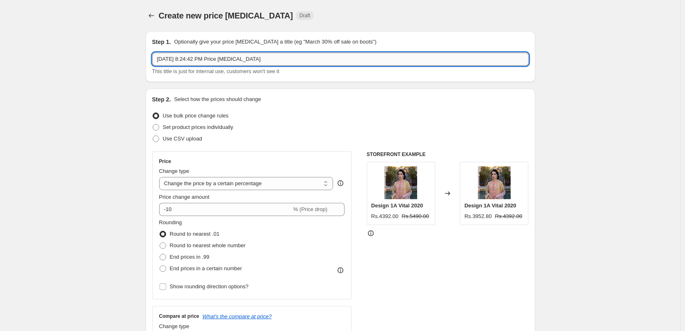
click at [395, 60] on input "[DATE] 8:24:42 PM Price [MEDICAL_DATA]" at bounding box center [340, 59] width 377 height 13
paste input "Fall Edit Pret 24"
type input "Fall Edit Pret 24"
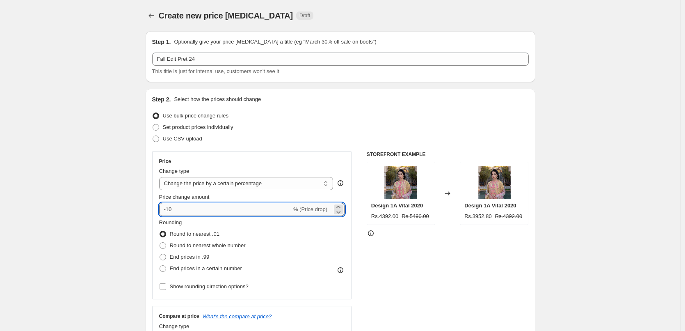
click at [169, 214] on input "-10" at bounding box center [225, 209] width 132 height 13
type input "-20"
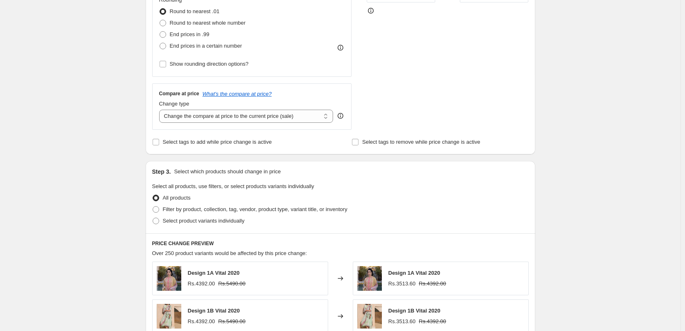
scroll to position [287, 0]
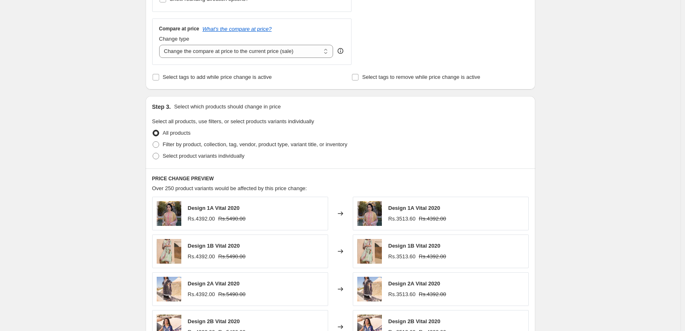
click at [188, 137] on label "All products" at bounding box center [171, 132] width 39 height 11
click at [153, 130] on input "All products" at bounding box center [153, 130] width 0 height 0
click at [187, 144] on span "Filter by product, collection, tag, vendor, product type, variant title, or inv…" at bounding box center [255, 144] width 185 height 6
click at [153, 142] on input "Filter by product, collection, tag, vendor, product type, variant title, or inv…" at bounding box center [153, 141] width 0 height 0
radio input "true"
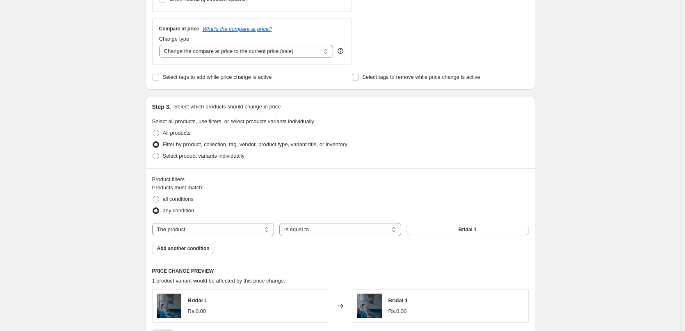
click at [453, 223] on div "The product The product's collection The product's tag The product's vendor The…" at bounding box center [340, 229] width 377 height 13
click at [452, 231] on button "Bridal 1" at bounding box center [468, 229] width 122 height 11
click at [212, 229] on select "The product The product's collection The product's tag The product's vendor The…" at bounding box center [213, 229] width 122 height 13
select select "collection"
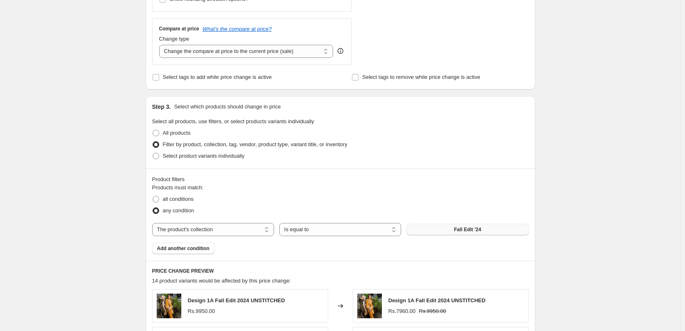
click at [462, 231] on span "Fall Edit '24" at bounding box center [467, 229] width 27 height 7
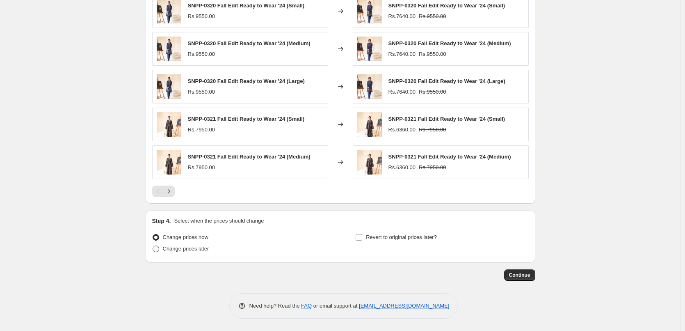
click at [183, 251] on span "Change prices later" at bounding box center [186, 248] width 46 height 6
click at [153, 246] on input "Change prices later" at bounding box center [153, 245] width 0 height 0
radio input "true"
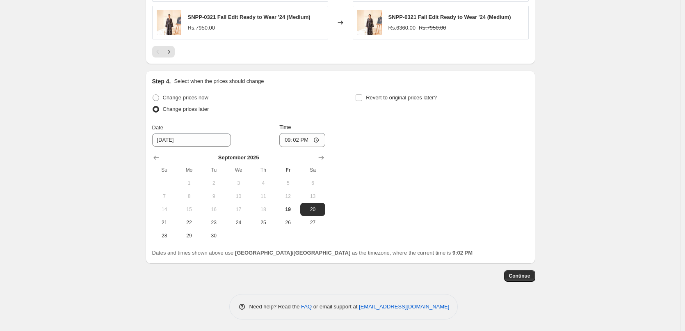
scroll to position [722, 0]
click at [291, 140] on input "21:02" at bounding box center [302, 139] width 46 height 14
click at [299, 139] on input "21:02" at bounding box center [302, 139] width 46 height 14
type input "22:00"
click at [294, 207] on span "19" at bounding box center [288, 208] width 18 height 7
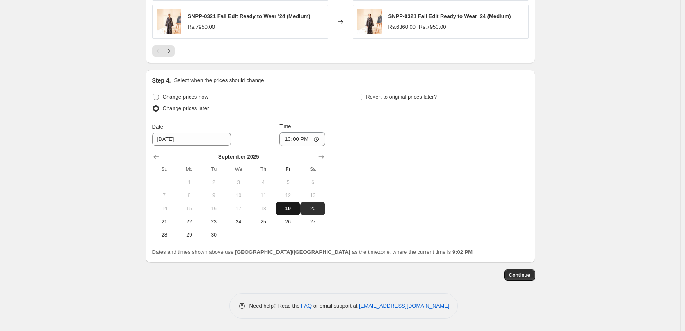
type input "[DATE]"
click at [368, 166] on div "Change prices now Change prices later Date [DATE] Time 22:00 [DATE] Su Mo Tu We…" at bounding box center [340, 166] width 377 height 150
click at [377, 169] on div "Change prices now Change prices later Date [DATE] Time 22:00 [DATE] Su Mo Tu We…" at bounding box center [340, 166] width 377 height 150
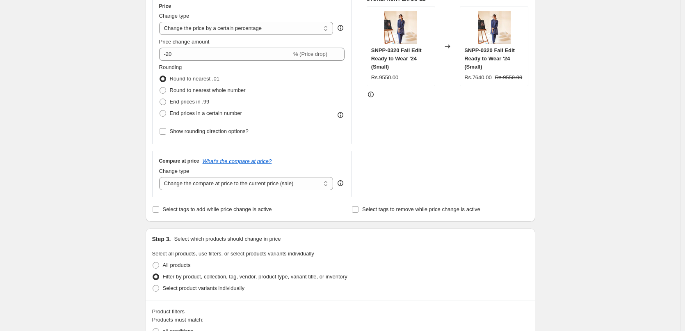
scroll to position [0, 0]
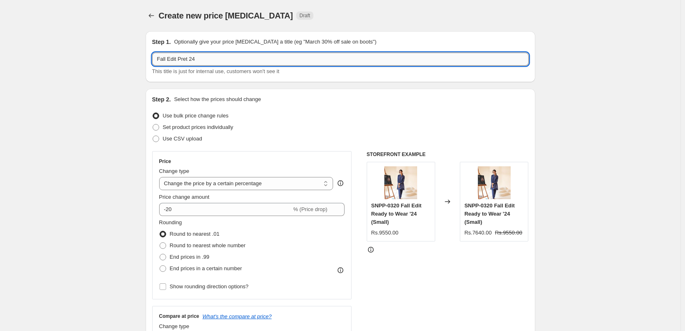
click at [356, 61] on input "Fall Edit Pret 24" at bounding box center [340, 59] width 377 height 13
type input "Fall Edit Pret 24 | Flat 20%"
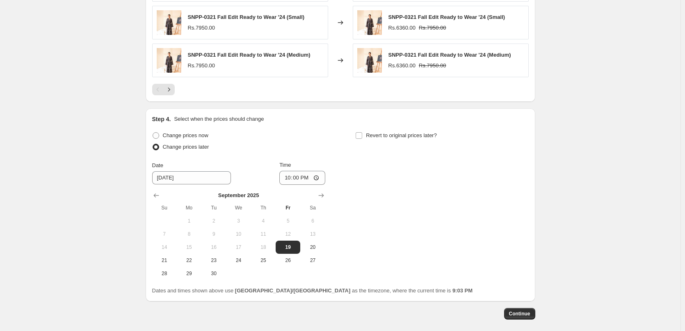
scroll to position [722, 0]
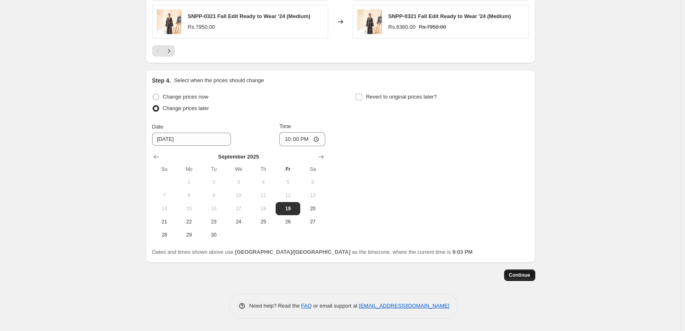
click at [524, 273] on span "Continue" at bounding box center [519, 275] width 21 height 7
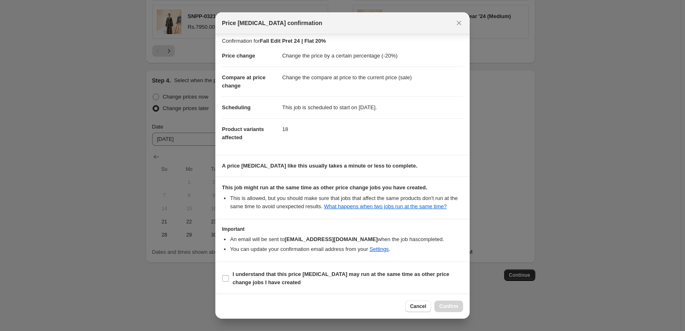
scroll to position [5, 0]
drag, startPoint x: 230, startPoint y: 273, endPoint x: 258, endPoint y: 280, distance: 28.8
click at [230, 274] on label "I understand that this price [MEDICAL_DATA] may run at the same time as other p…" at bounding box center [342, 277] width 241 height 20
click at [229, 274] on input "I understand that this price [MEDICAL_DATA] may run at the same time as other p…" at bounding box center [225, 277] width 7 height 7
checkbox input "true"
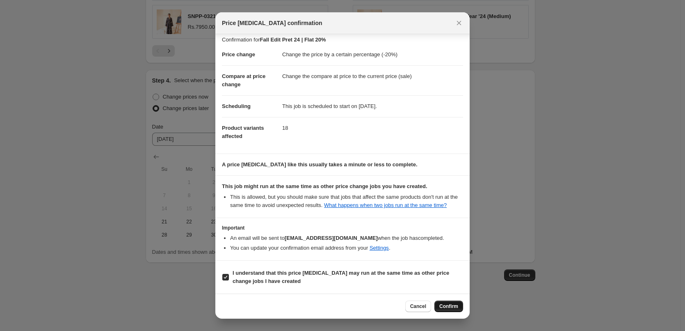
click at [447, 304] on span "Confirm" at bounding box center [448, 306] width 19 height 7
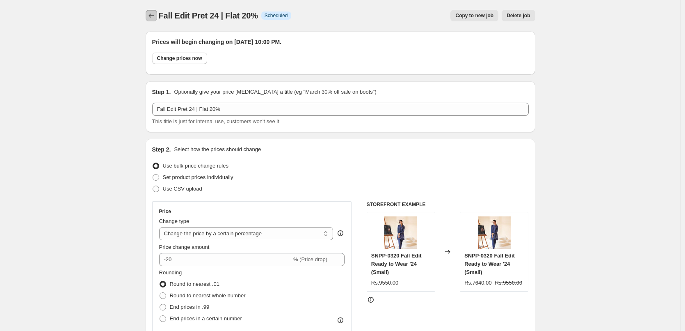
click at [152, 17] on icon "Price change jobs" at bounding box center [150, 16] width 5 height 4
